Goal: Transaction & Acquisition: Purchase product/service

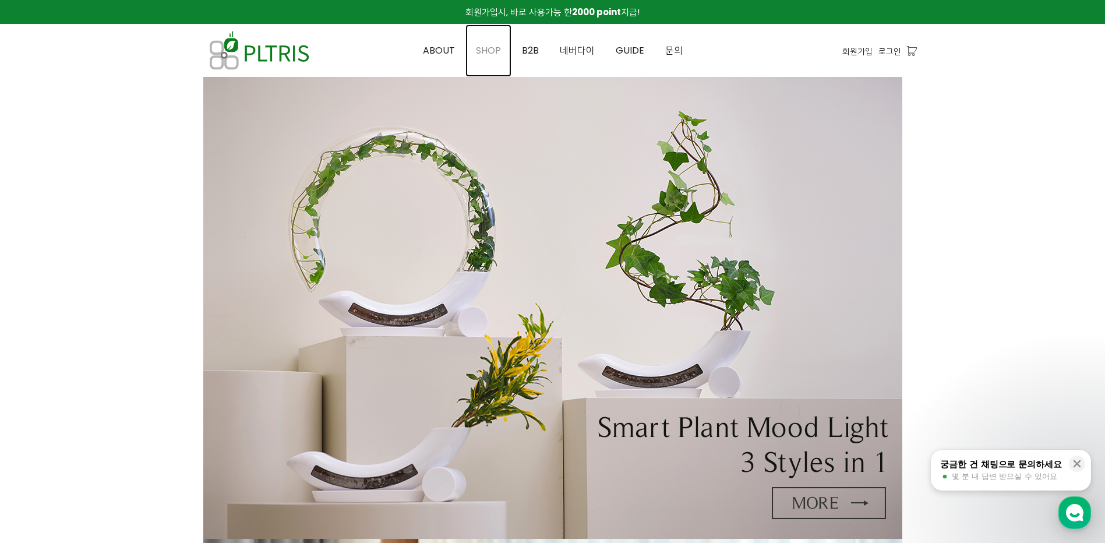
click at [482, 47] on span "SHOP" at bounding box center [488, 50] width 25 height 13
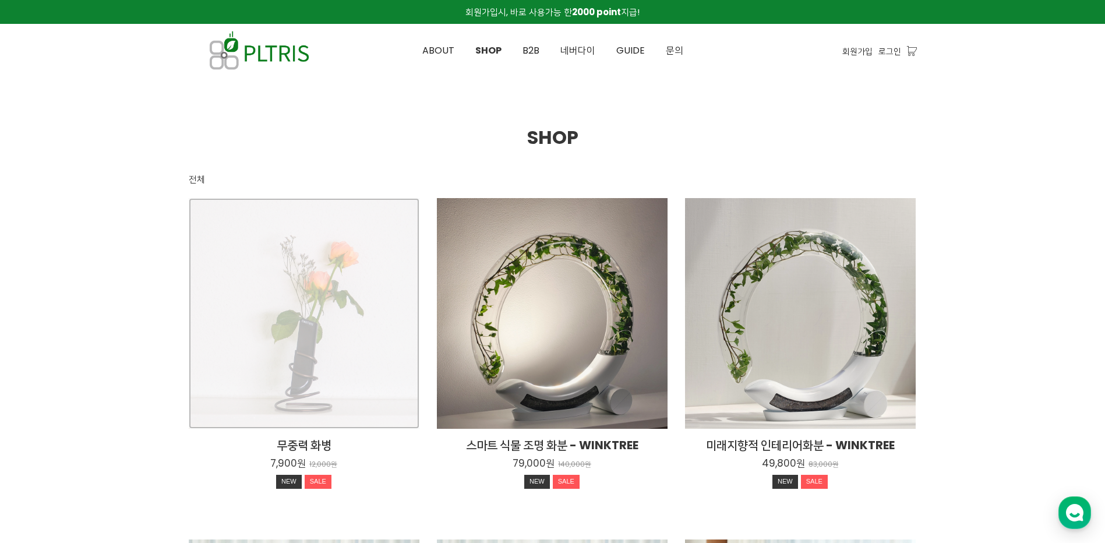
click at [312, 277] on div "무중력 화병 7,900원 12,000원 NEW SALE" at bounding box center [304, 313] width 231 height 231
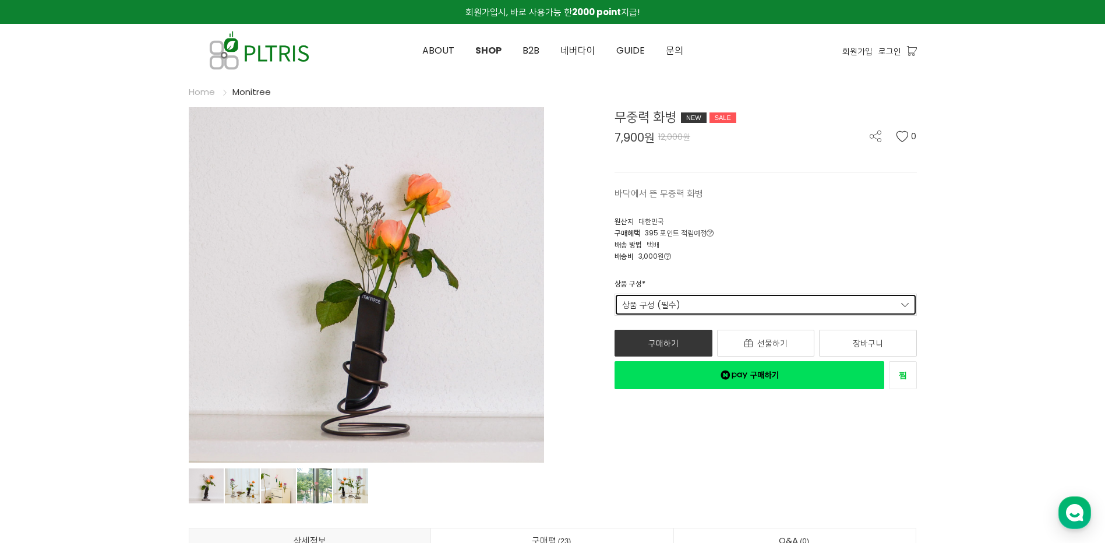
click at [683, 300] on link "상품 구성 (필수)" at bounding box center [765, 305] width 302 height 22
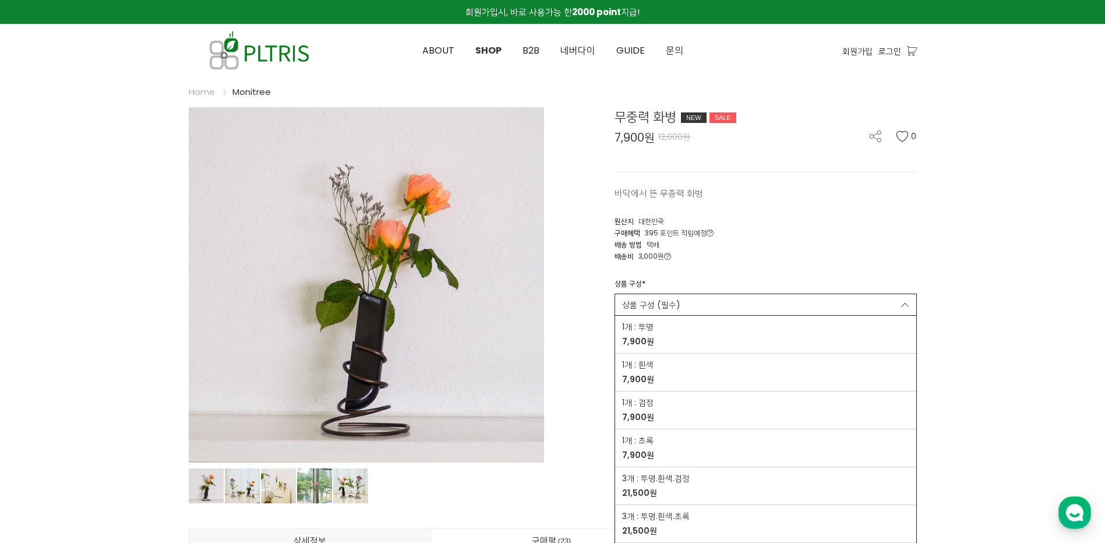
click at [572, 265] on div "무중력 화병 NEW SALE 7,900원 12,000원 0 바닥에서 뜬 무중력 화병 0 [GEOGRAPHIC_DATA] [GEOGRAPHIC_…" at bounding box center [738, 248] width 355 height 282
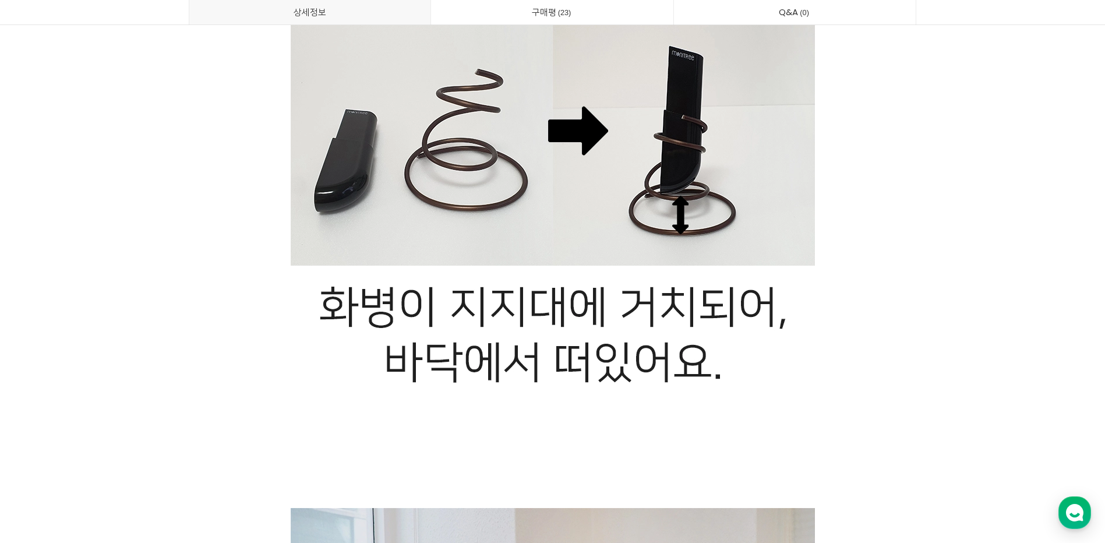
scroll to position [3189, 0]
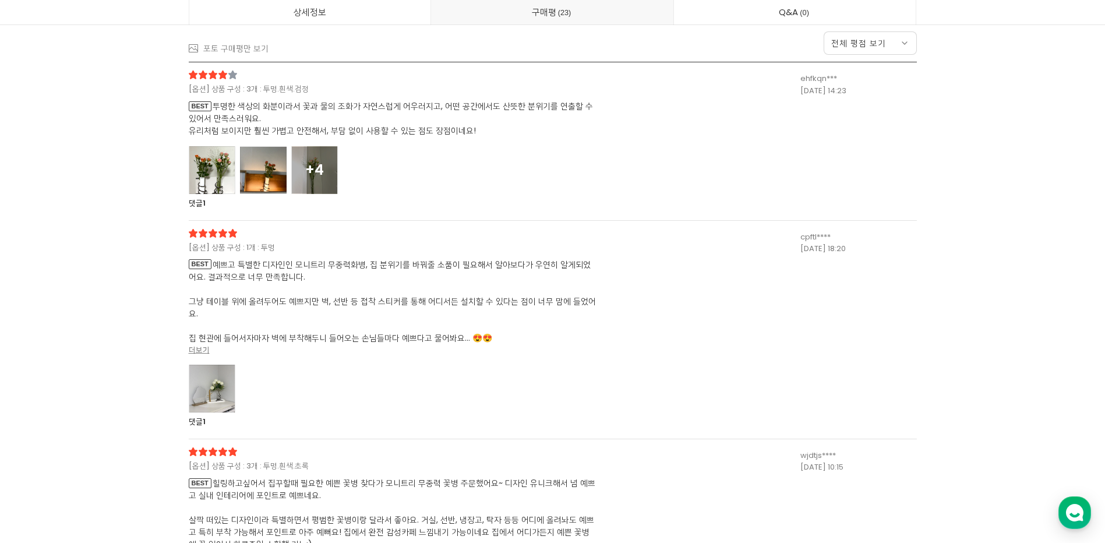
scroll to position [11150, 0]
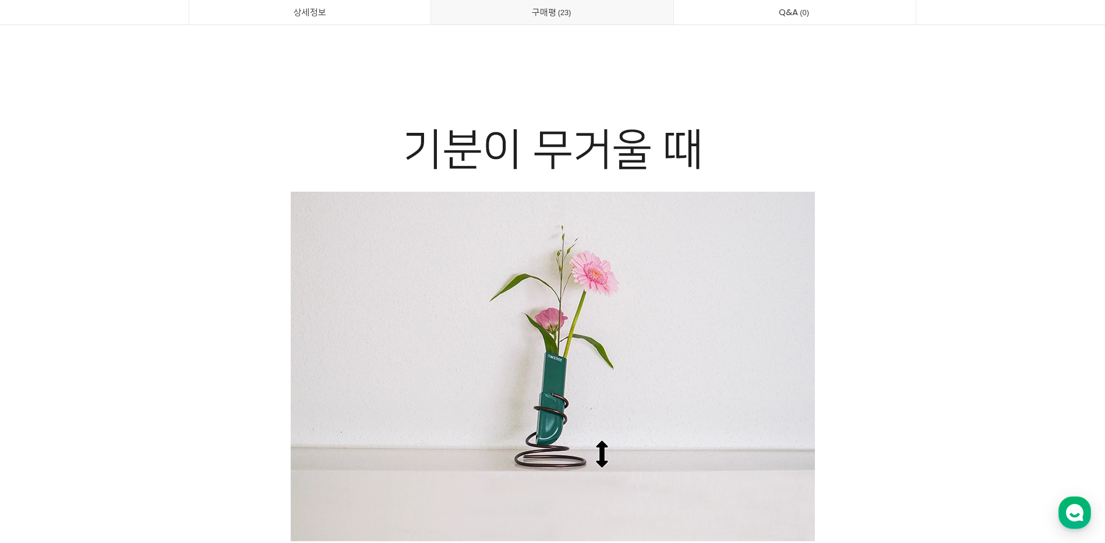
scroll to position [0, 0]
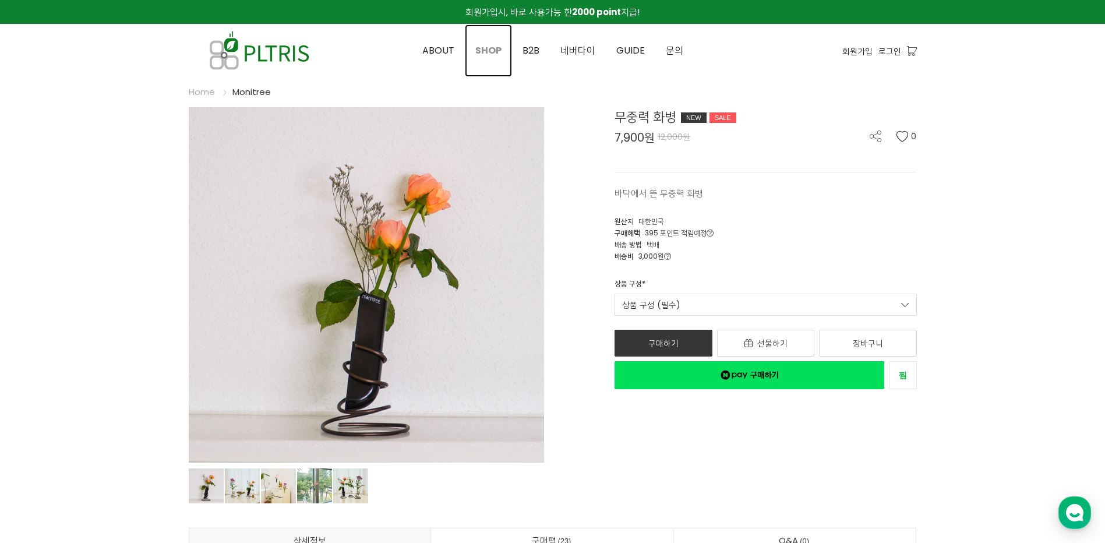
click at [484, 43] on link "SHOP" at bounding box center [488, 50] width 47 height 52
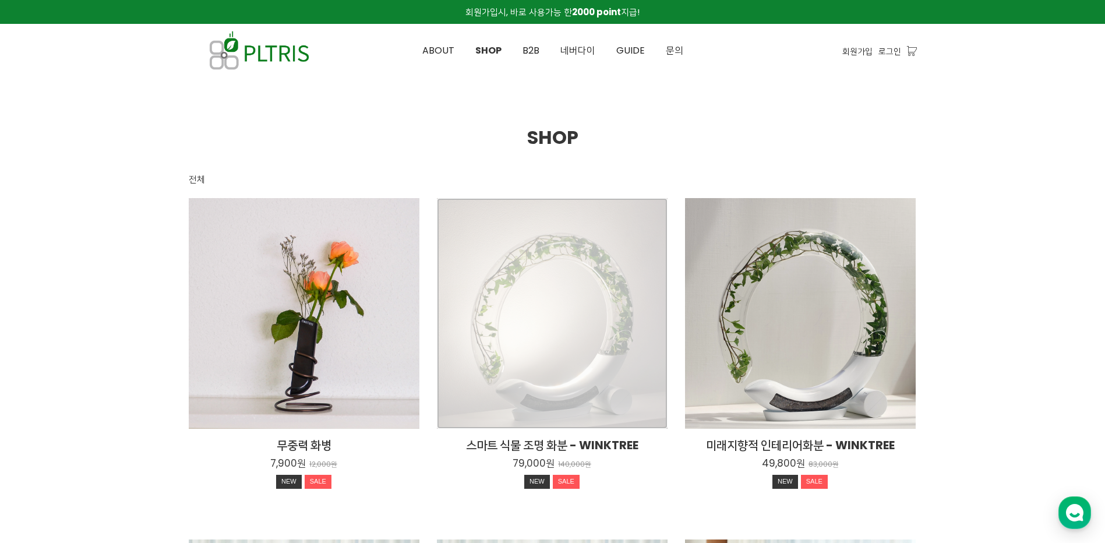
click at [550, 246] on div "스마트 식물 조명 화분 - WINKTREE 79,000원 140,000원 NEW SALE" at bounding box center [552, 313] width 231 height 231
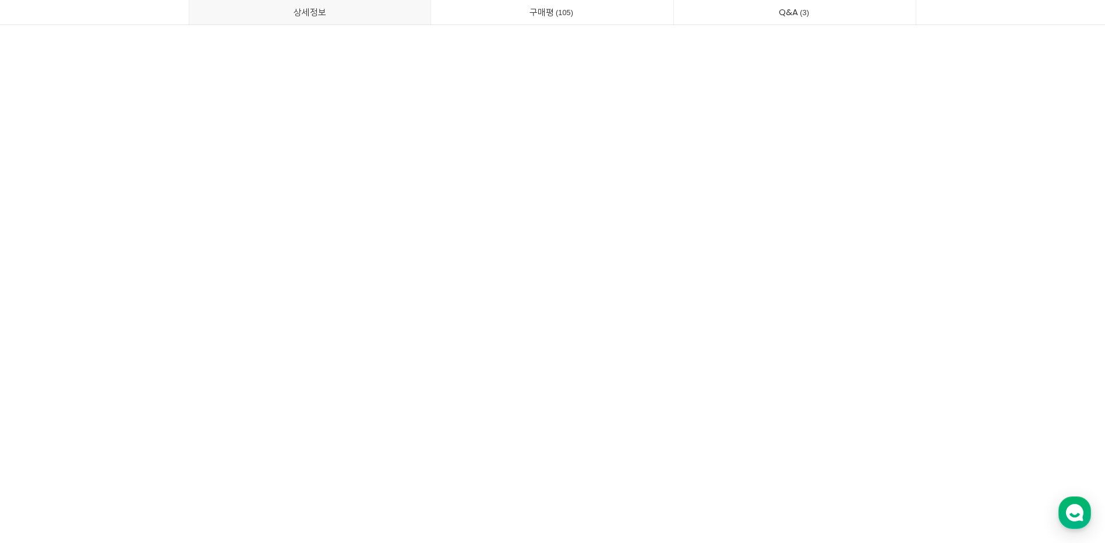
scroll to position [6861, 0]
